Goal: Task Accomplishment & Management: Use online tool/utility

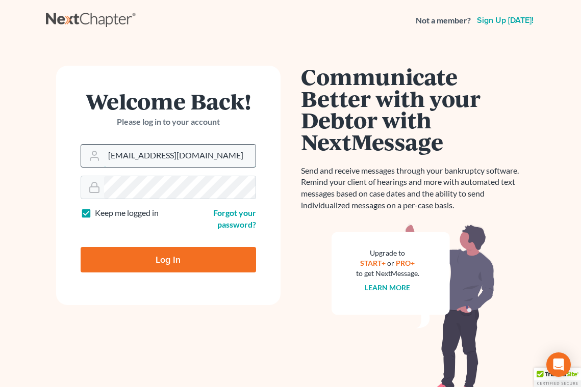
click at [184, 157] on input "Pgarrity@derbeslaw.com" at bounding box center [179, 156] width 151 height 22
type input "Fbunol@derbeslaw.com"
click at [164, 254] on input "Log In" at bounding box center [168, 259] width 175 height 25
type input "Thinking..."
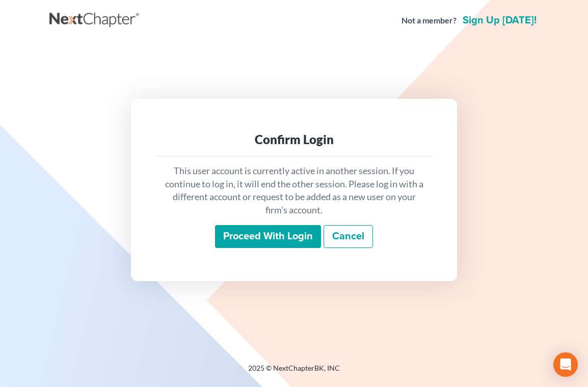
click at [244, 232] on input "Proceed with login" at bounding box center [268, 236] width 106 height 23
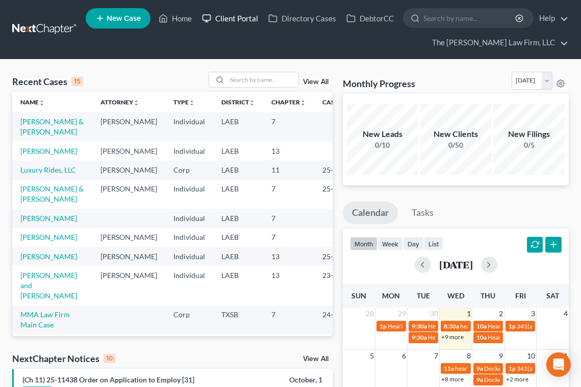
click at [240, 19] on link "Client Portal" at bounding box center [230, 18] width 66 height 18
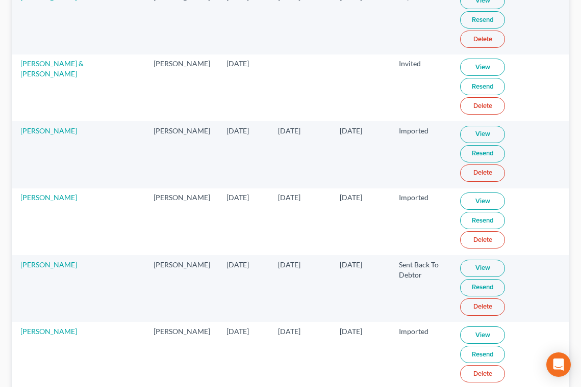
scroll to position [2296, 0]
